Goal: Obtain resource: Obtain resource

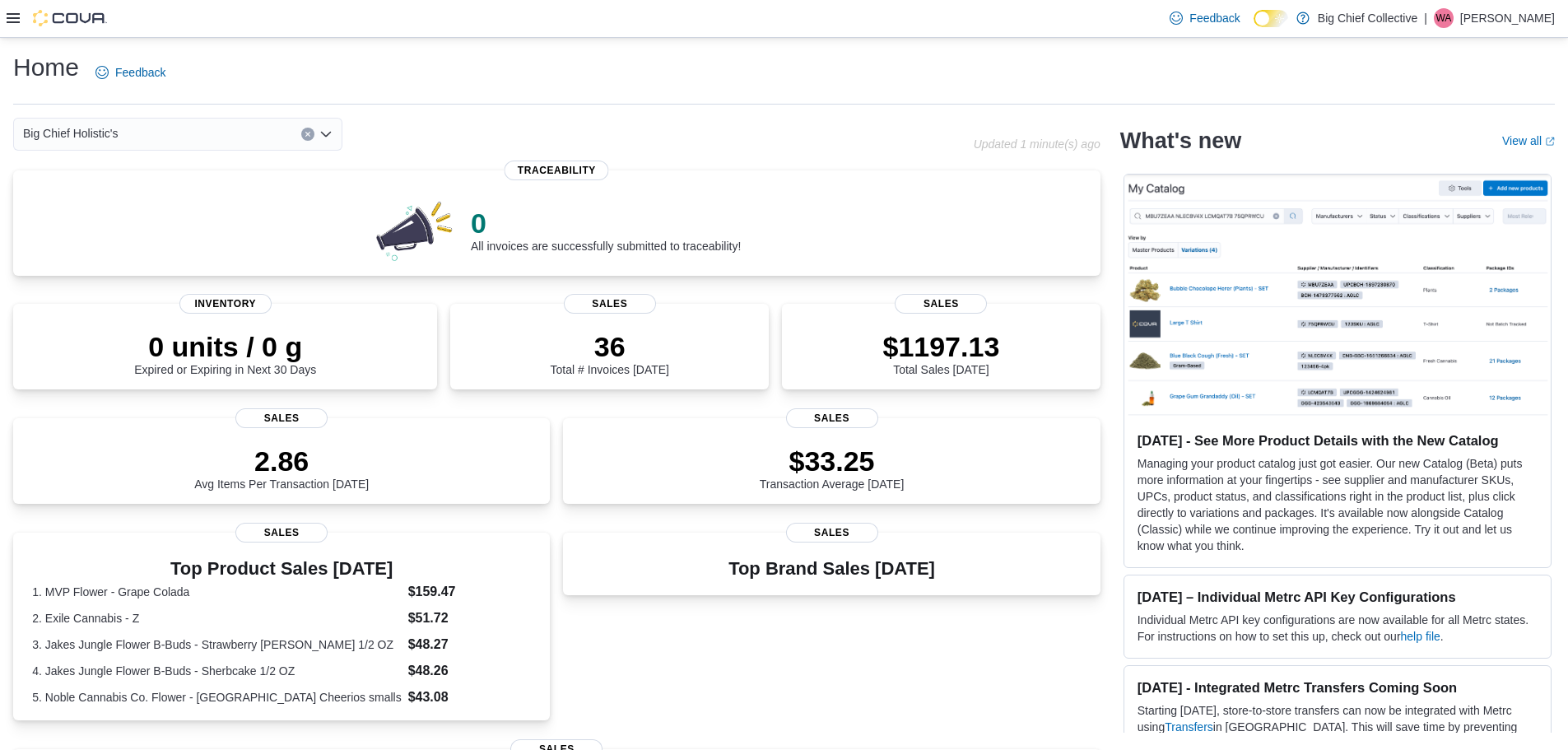
click at [9, 17] on icon at bounding box center [13, 18] width 13 height 13
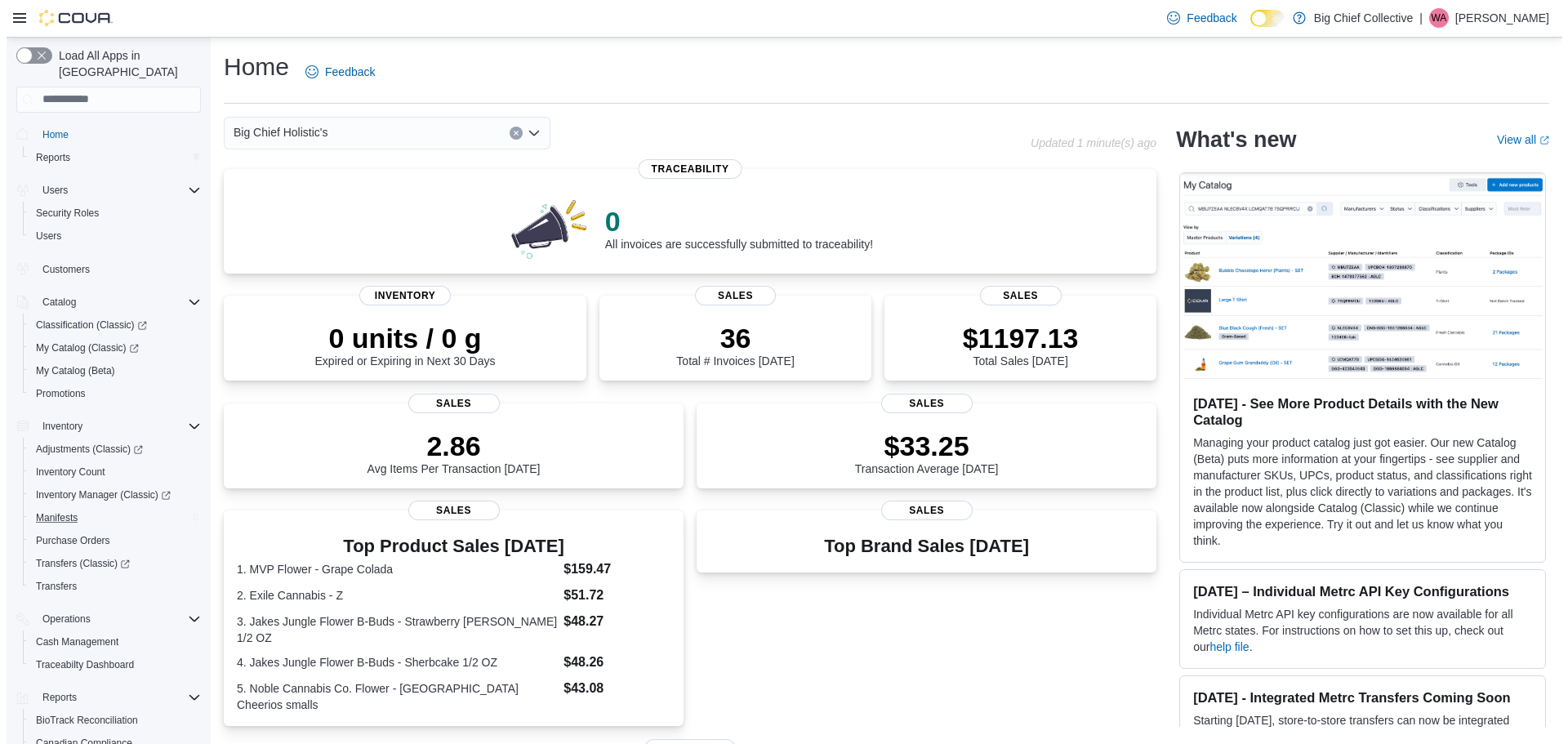
scroll to position [144, 0]
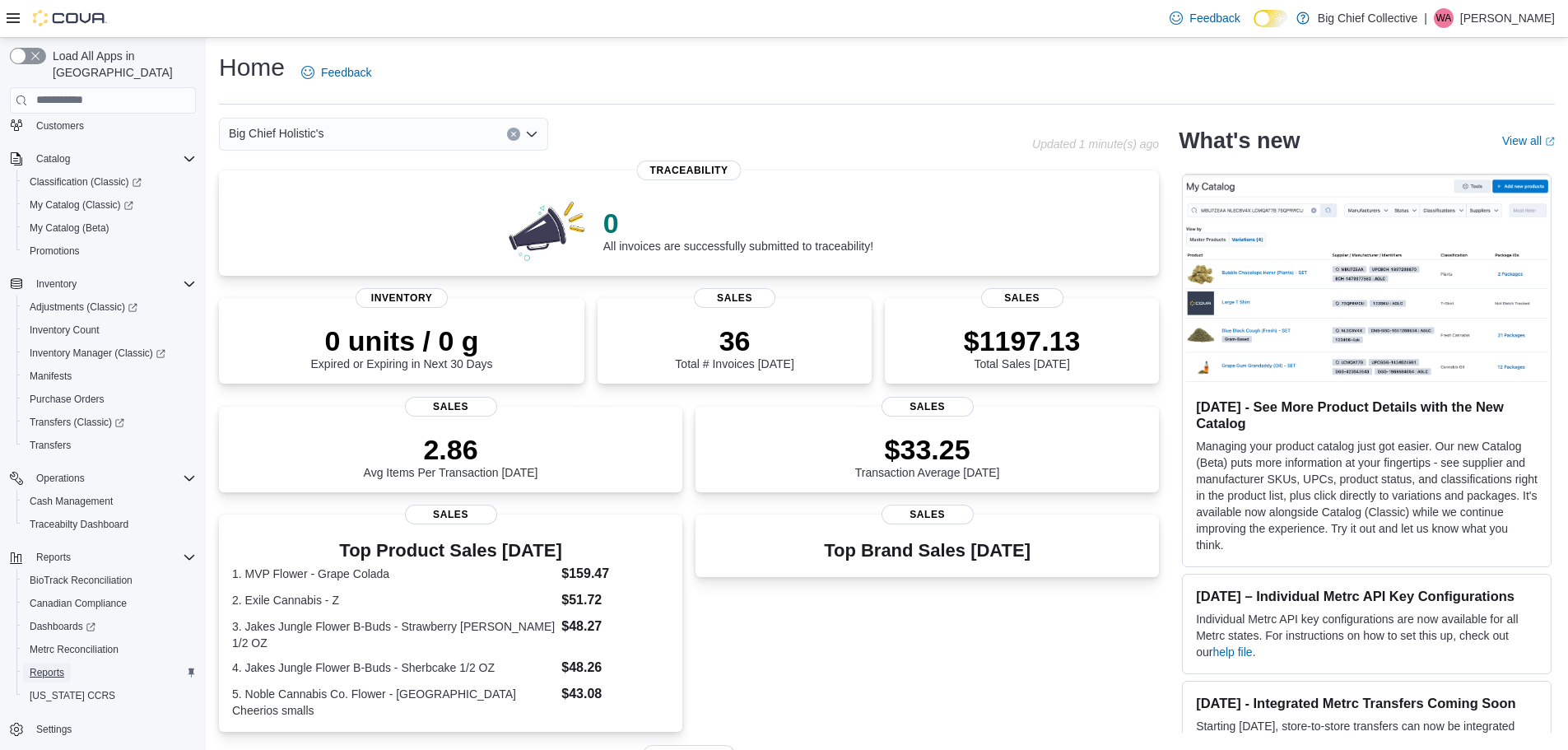
click at [70, 663] on link "Reports" at bounding box center [46, 673] width 47 height 20
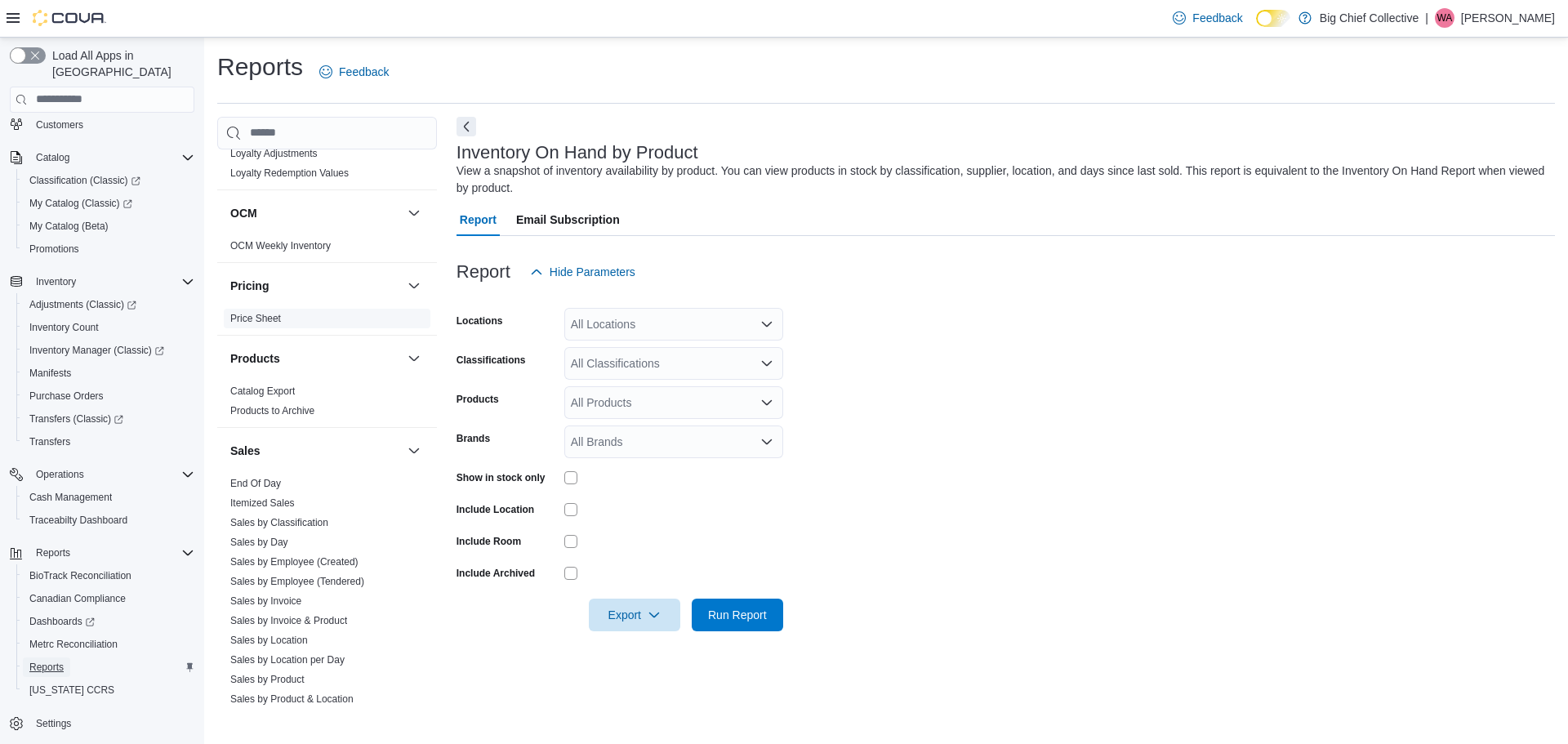
scroll to position [980, 0]
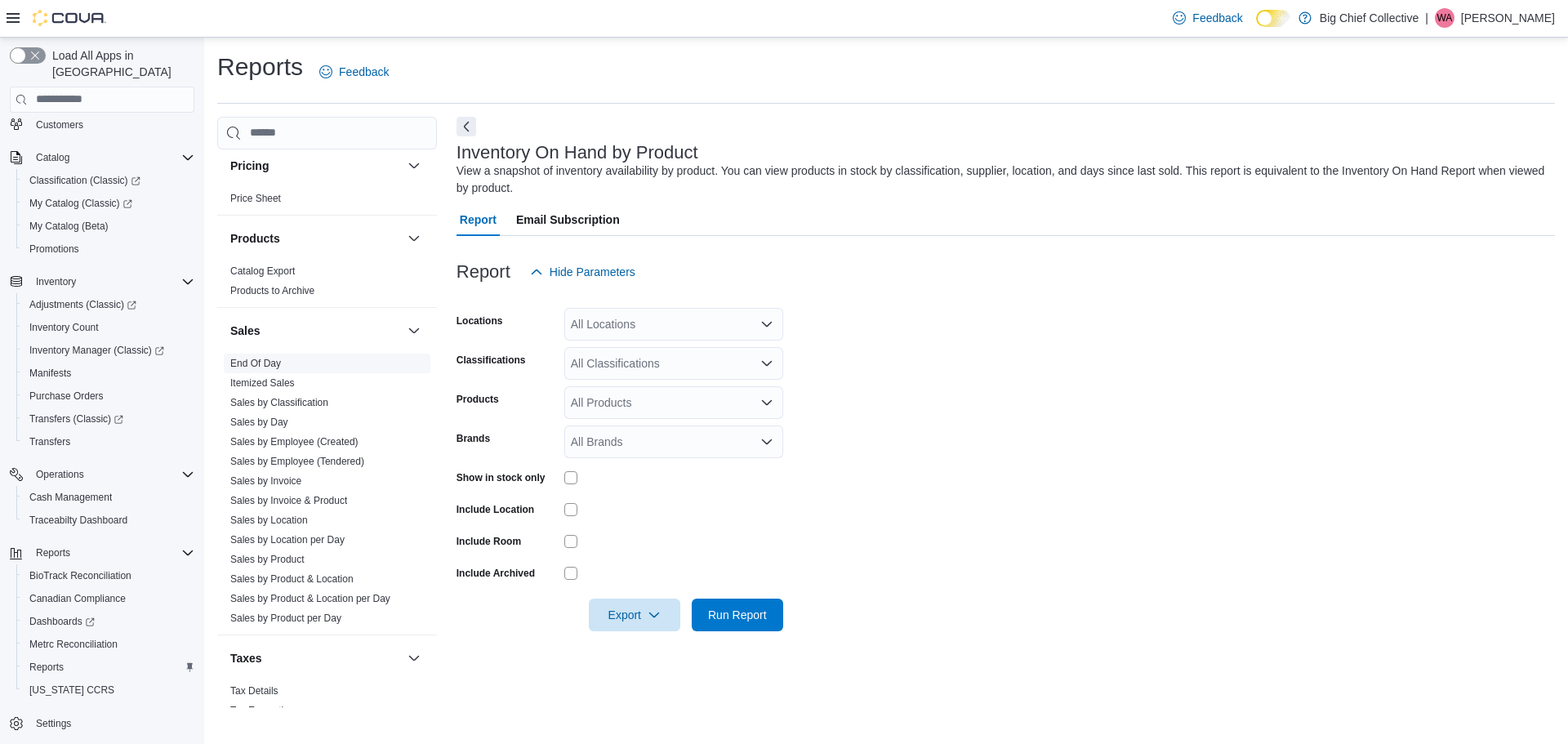
click at [270, 367] on link "End Of Day" at bounding box center [256, 364] width 51 height 12
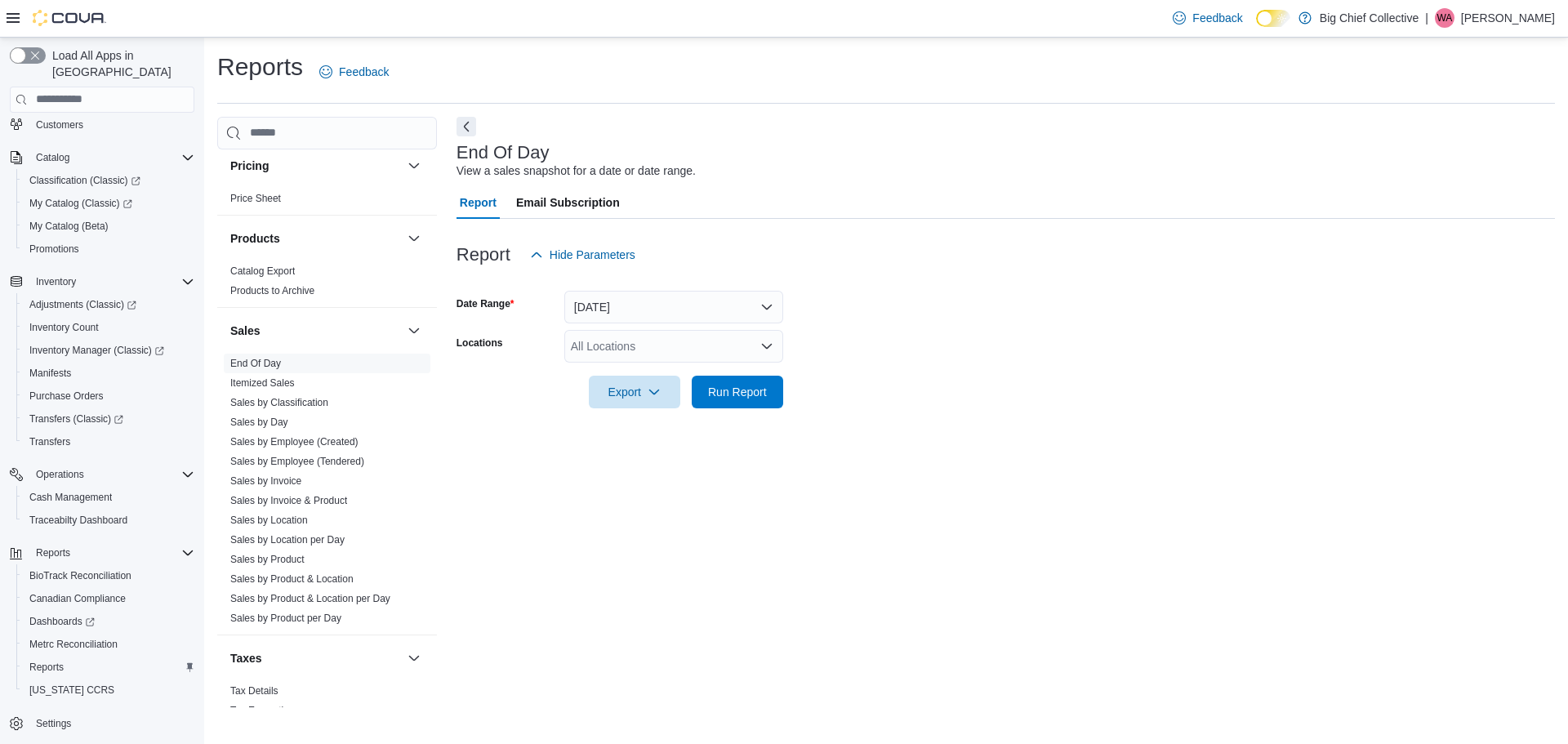
click at [714, 345] on div "All Locations" at bounding box center [673, 346] width 219 height 32
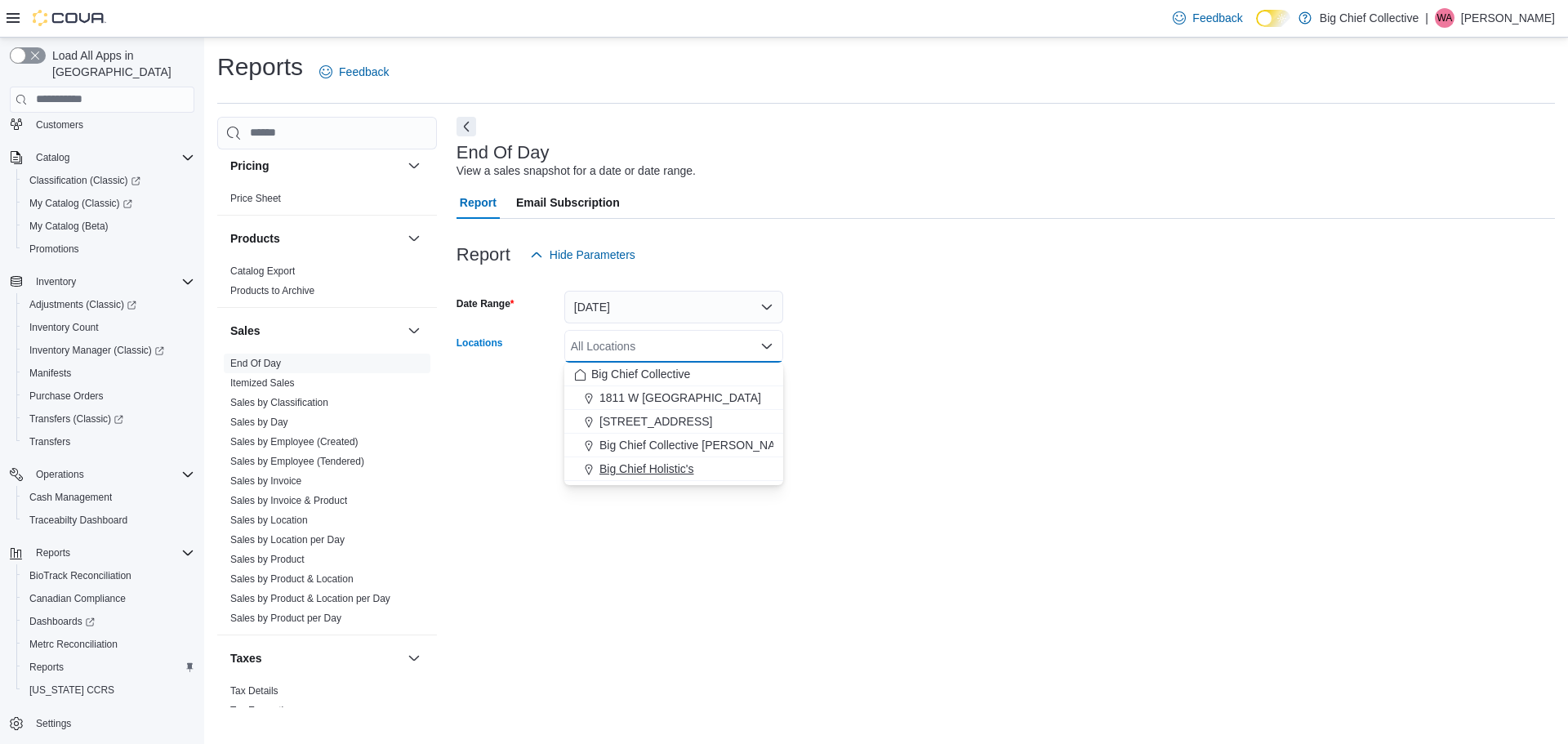
click at [647, 471] on span "Big Chief Holistic's" at bounding box center [647, 469] width 95 height 17
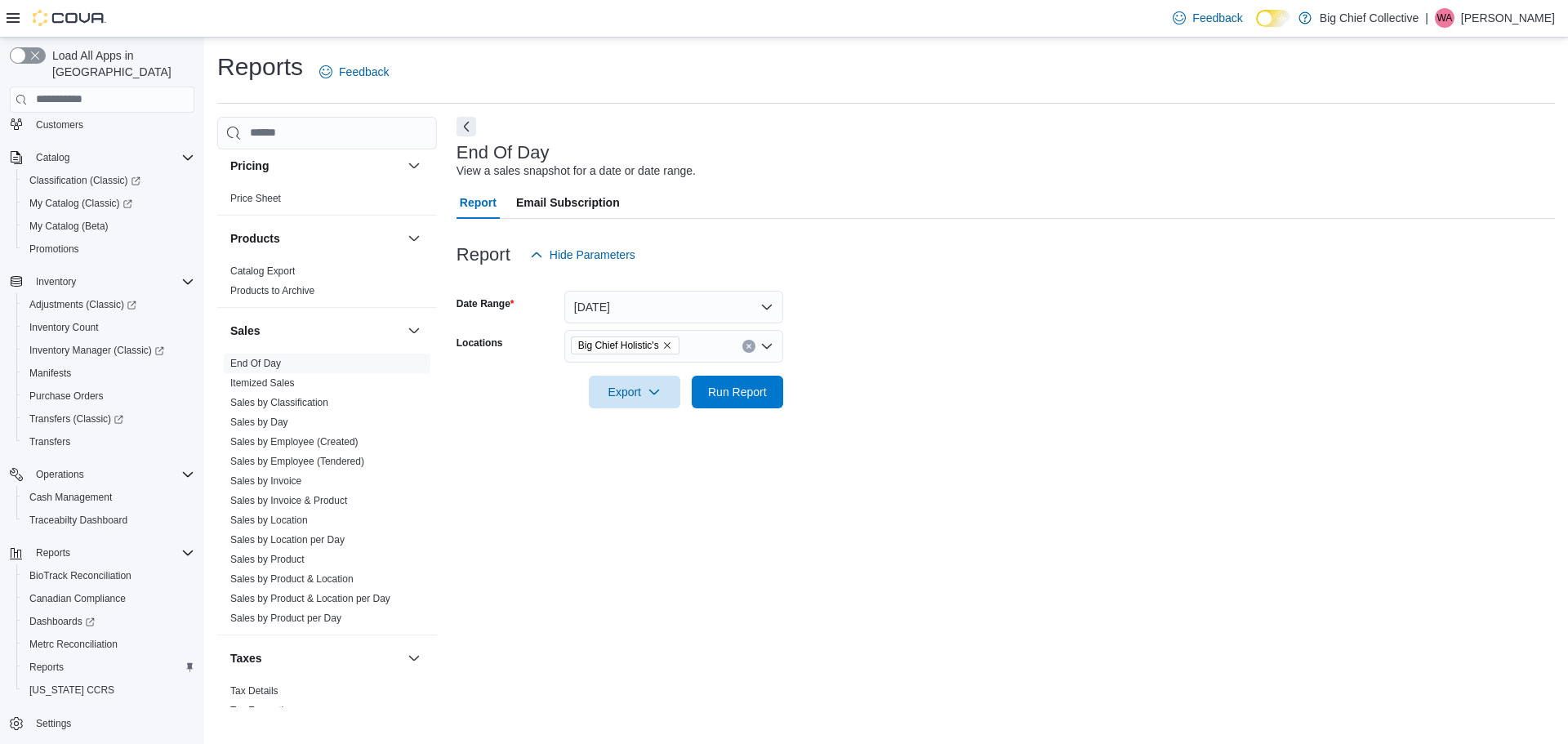
click at [634, 498] on div "End Of Day View a sales snapshot for a date or date range. Report Email Subscri…" at bounding box center [1005, 412] width 1099 height 590
click at [633, 393] on span "Export" at bounding box center [634, 390] width 72 height 32
click at [636, 466] on button "Export to Pdf" at bounding box center [636, 457] width 93 height 32
click at [644, 462] on span "Export to Pdf" at bounding box center [636, 457] width 74 height 13
